Goal: Navigation & Orientation: Go to known website

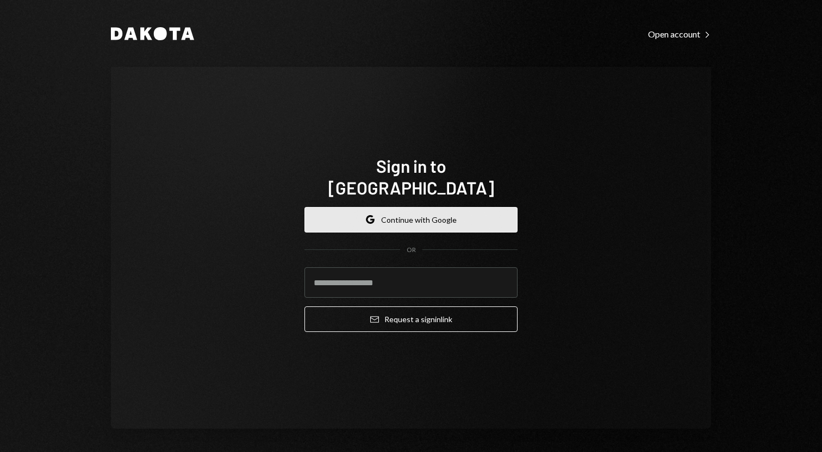
click at [379, 209] on button "Google Continue with Google" at bounding box center [410, 220] width 213 height 26
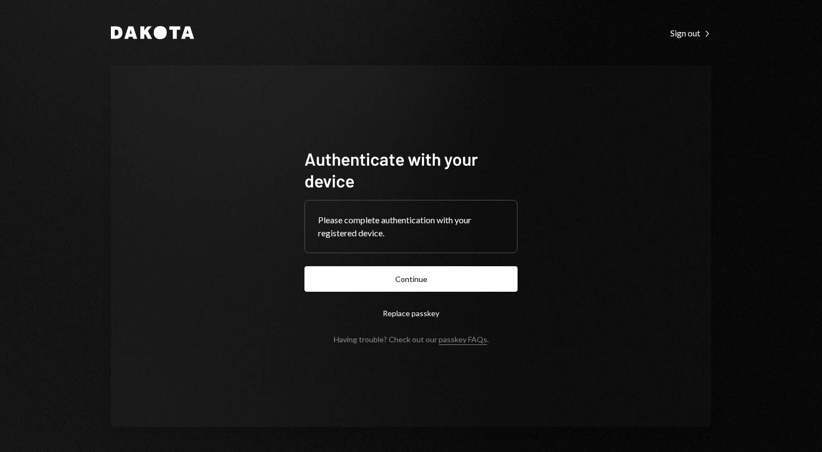
click at [770, 24] on div "Dakota Sign out Right Caret Authenticate with your device Please complete authe…" at bounding box center [411, 226] width 822 height 452
click at [405, 286] on button "Continue" at bounding box center [410, 279] width 213 height 26
